Goal: Navigation & Orientation: Go to known website

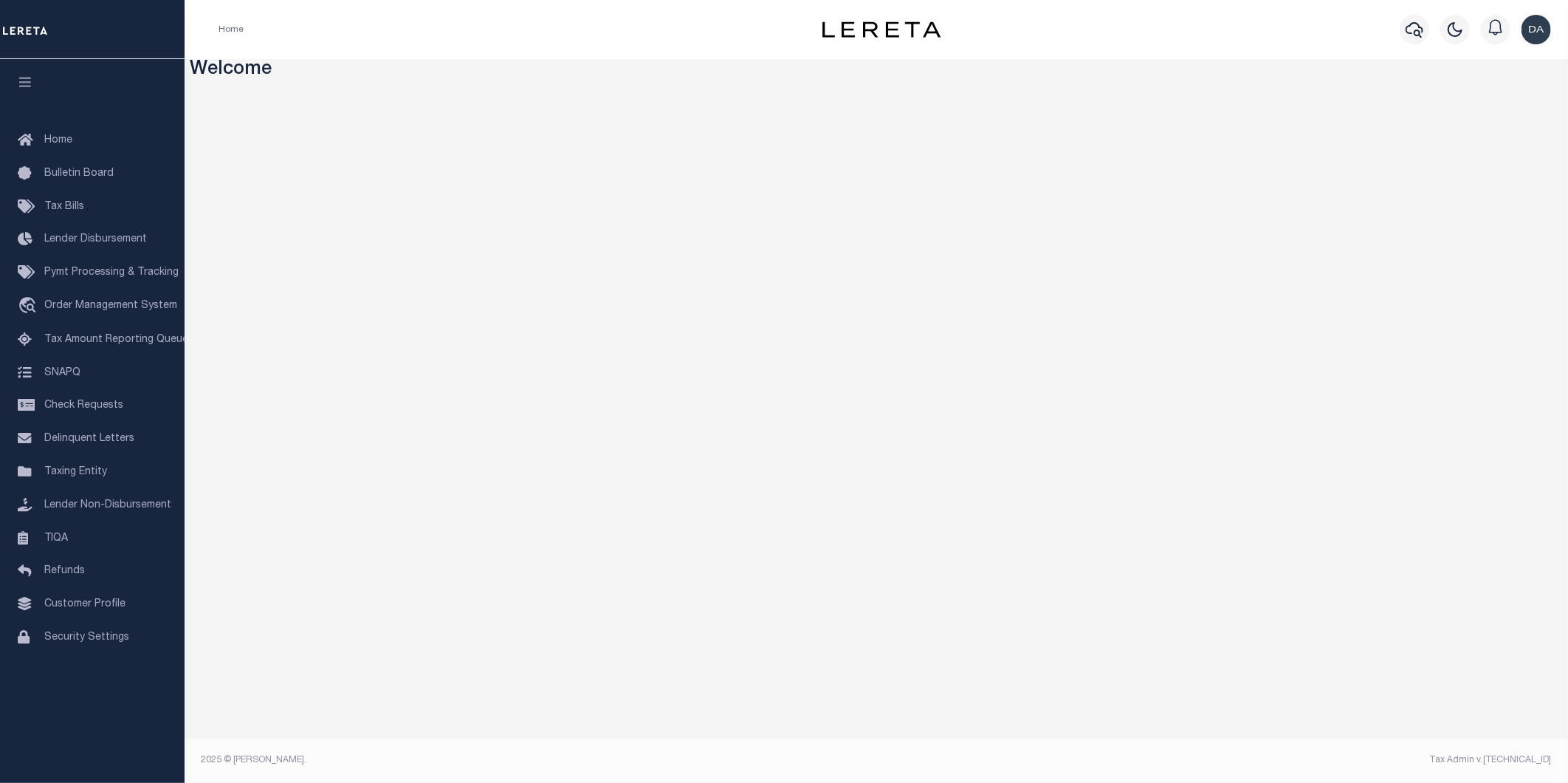
click at [268, 71] on h3 "Welcome" at bounding box center [877, 71] width 1372 height 23
